Goal: Check status: Check status

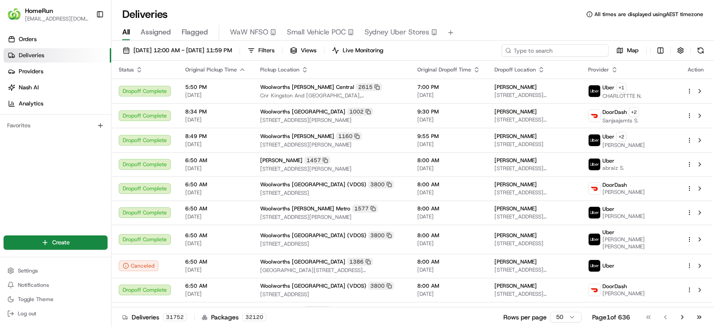
click at [570, 52] on input at bounding box center [555, 50] width 107 height 12
paste input "266061167"
type input "266061167"
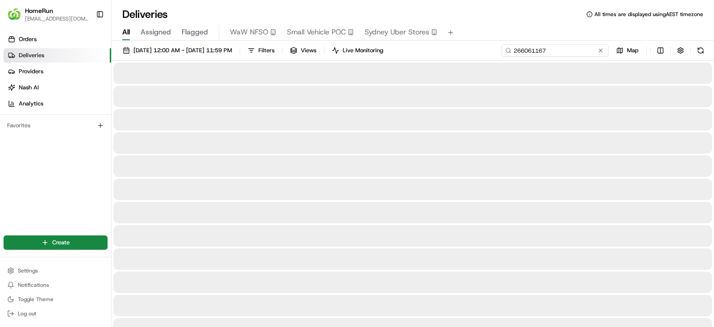
click at [581, 51] on input "266061167" at bounding box center [555, 50] width 107 height 12
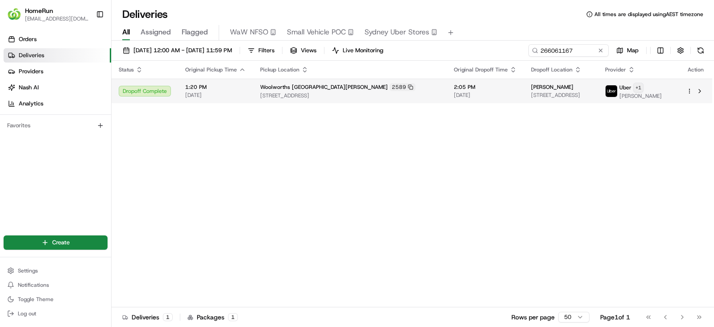
click at [660, 88] on html "HomeRun jpimentel3@woolworths.com.au Toggle Sidebar Orders Deliveries Providers…" at bounding box center [357, 163] width 714 height 327
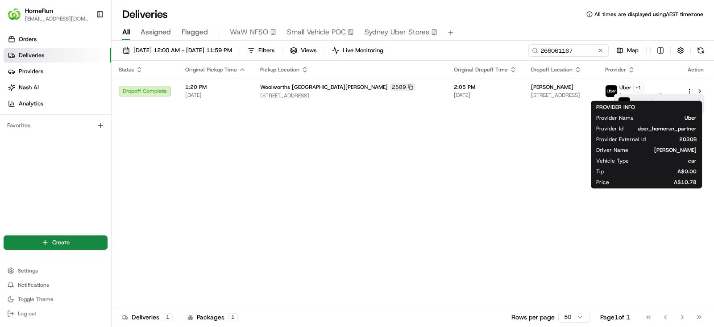
click at [642, 97] on div "Uber" at bounding box center [631, 103] width 26 height 12
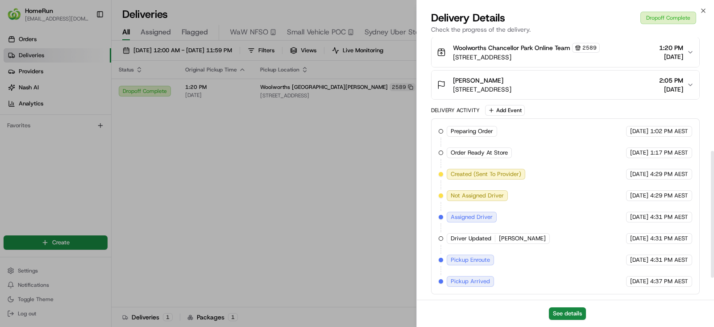
scroll to position [280, 0]
click at [561, 308] on button "See details" at bounding box center [567, 313] width 37 height 12
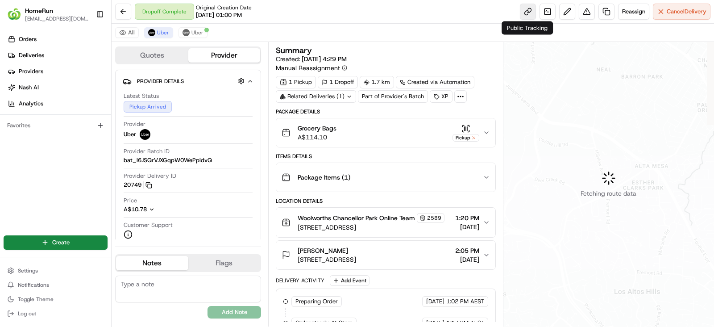
click at [527, 11] on link at bounding box center [528, 12] width 16 height 16
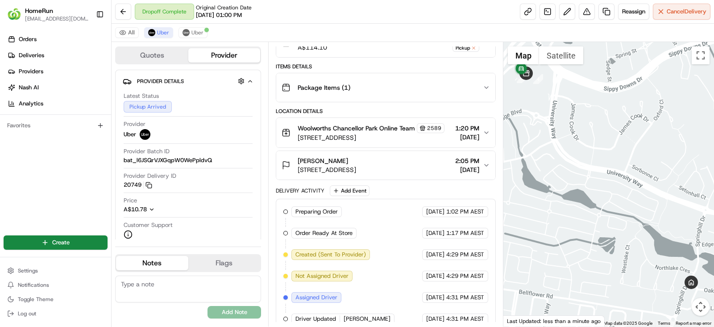
scroll to position [148, 0]
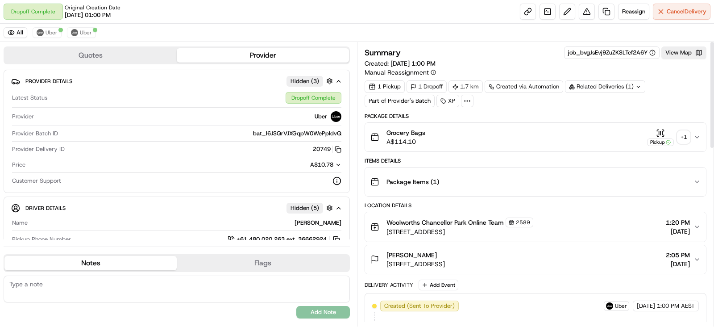
click at [682, 137] on div "+ 1" at bounding box center [683, 137] width 12 height 12
